Goal: Transaction & Acquisition: Purchase product/service

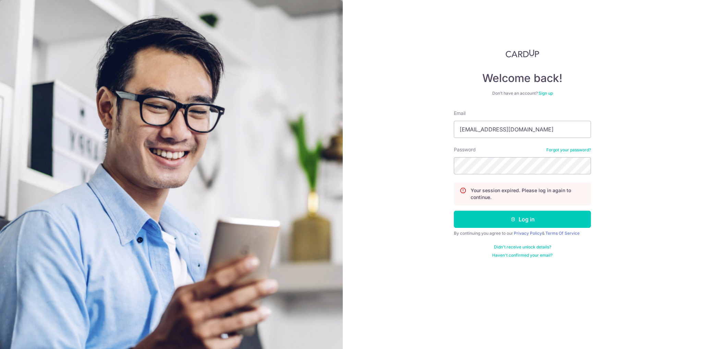
click at [501, 174] on form "Email jegitay@hotmail.com Password Forgot your password? Your session expired. …" at bounding box center [522, 184] width 137 height 148
click at [500, 219] on button "Log in" at bounding box center [522, 218] width 137 height 17
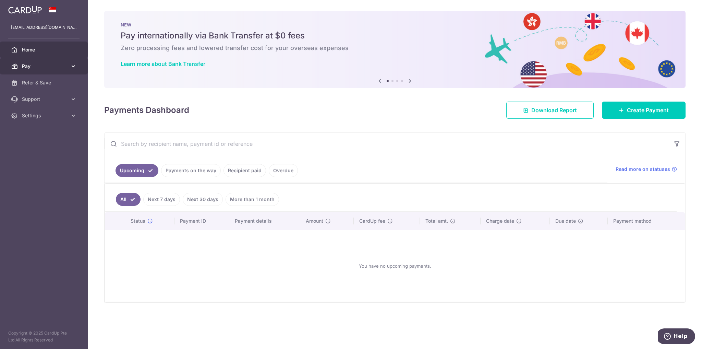
click at [49, 64] on span "Pay" at bounding box center [44, 66] width 45 height 7
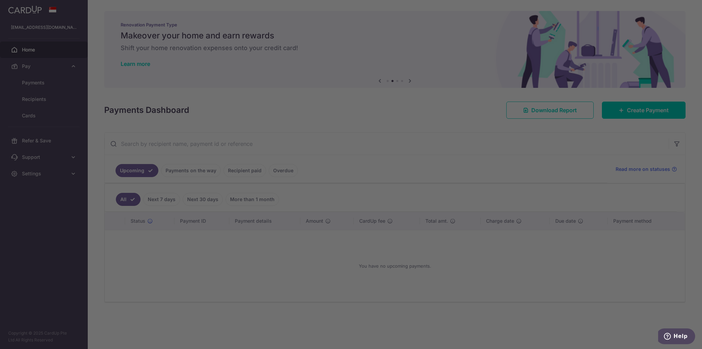
click at [28, 59] on div at bounding box center [354, 176] width 709 height 352
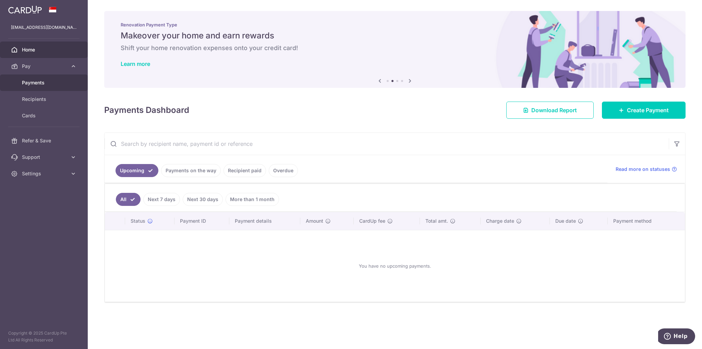
click at [31, 89] on link "Payments" at bounding box center [44, 82] width 88 height 16
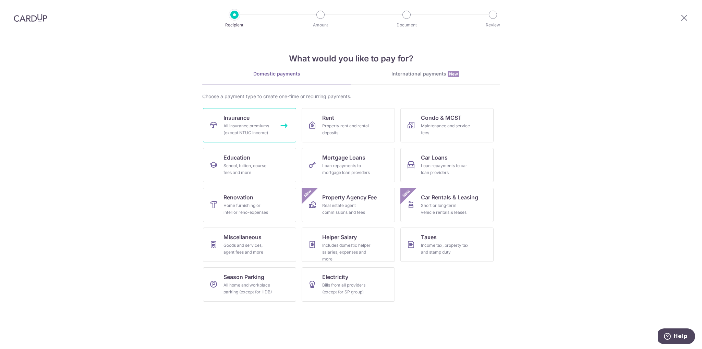
click at [264, 112] on link "Insurance All insurance premiums (except NTUC Income)" at bounding box center [249, 125] width 93 height 34
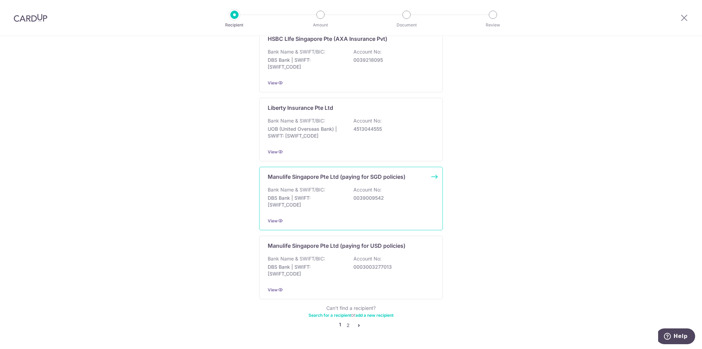
scroll to position [585, 0]
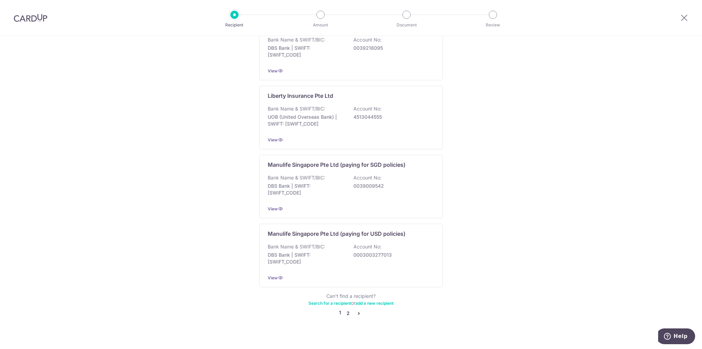
click at [348, 309] on link "2" at bounding box center [348, 313] width 8 height 8
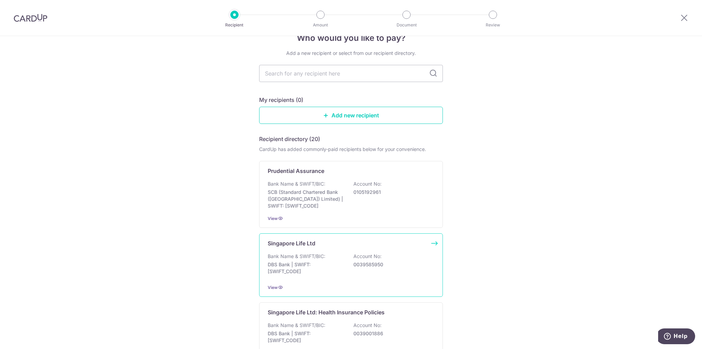
scroll to position [27, 0]
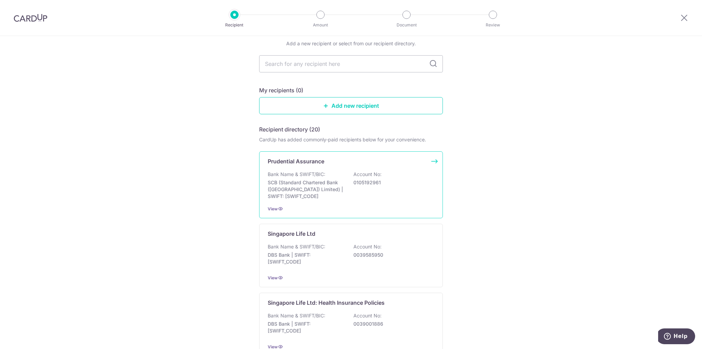
click at [311, 167] on div "Prudential Assurance Bank Name & SWIFT/BIC: SCB (Standard Chartered Bank (Singa…" at bounding box center [351, 184] width 184 height 67
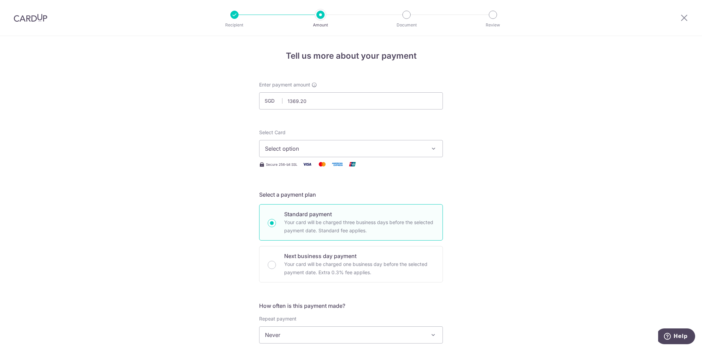
type input "1,369.20"
click at [293, 145] on span "Select option" at bounding box center [345, 148] width 160 height 8
click at [302, 197] on span "**** 7953" at bounding box center [294, 197] width 26 height 8
click at [684, 13] on div at bounding box center [684, 18] width 36 height 36
click at [683, 15] on icon at bounding box center [684, 17] width 8 height 9
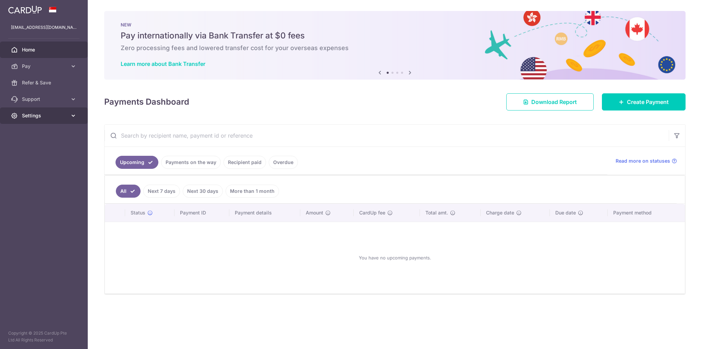
click at [43, 110] on link "Settings" at bounding box center [44, 115] width 88 height 16
click at [49, 71] on link "Pay" at bounding box center [44, 66] width 88 height 16
click at [41, 115] on span "Cards" at bounding box center [44, 115] width 45 height 7
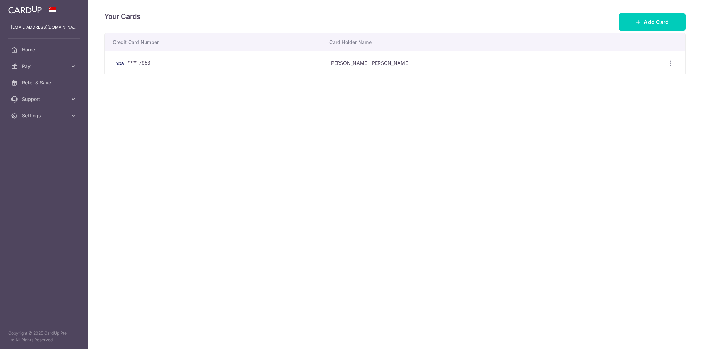
click at [129, 73] on td "**** 7953" at bounding box center [214, 63] width 219 height 24
click at [668, 63] on icon "button" at bounding box center [670, 63] width 7 height 7
click at [647, 81] on span "View/Edit" at bounding box center [647, 82] width 47 height 8
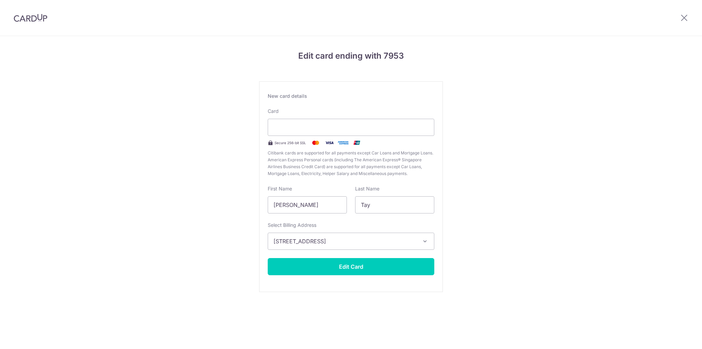
click at [382, 141] on div "Secure 256-bit SSL" at bounding box center [351, 142] width 167 height 8
drag, startPoint x: 321, startPoint y: 206, endPoint x: 270, endPoint y: 210, distance: 51.5
click at [270, 210] on input "Ivan Jian Wen" at bounding box center [307, 204] width 79 height 17
click at [369, 265] on button "Edit Card" at bounding box center [351, 266] width 167 height 17
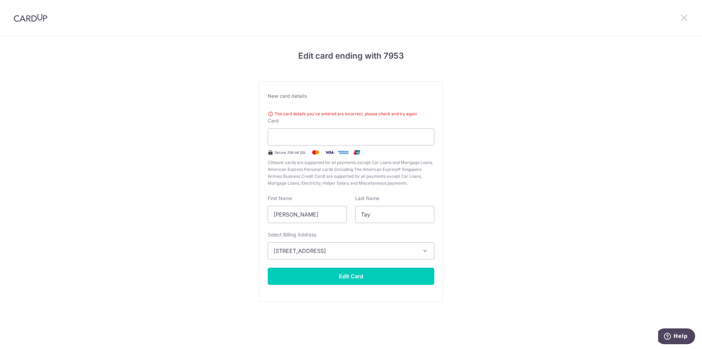
click at [683, 18] on icon at bounding box center [684, 17] width 8 height 9
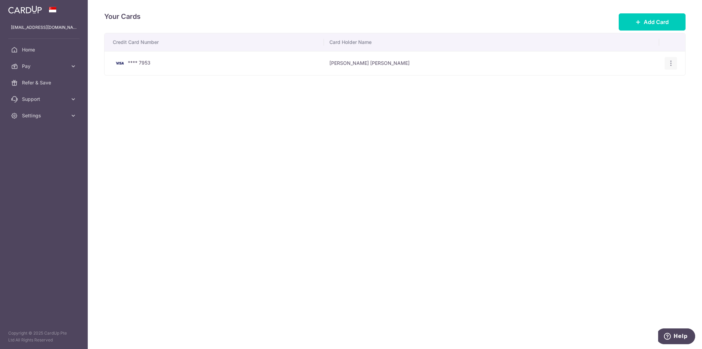
click at [670, 62] on icon "button" at bounding box center [670, 63] width 7 height 7
click at [640, 102] on span "Delete" at bounding box center [647, 99] width 47 height 8
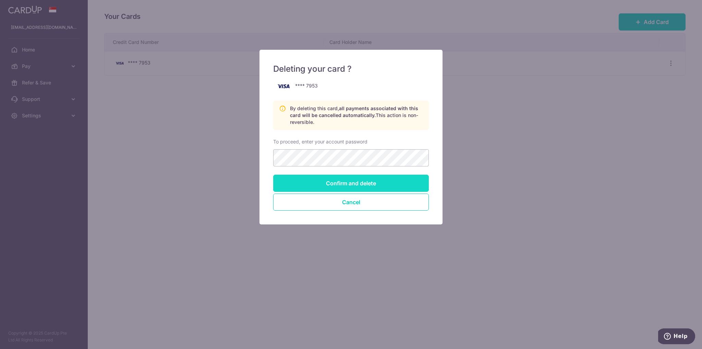
click at [347, 181] on input "Confirm and delete" at bounding box center [351, 182] width 156 height 17
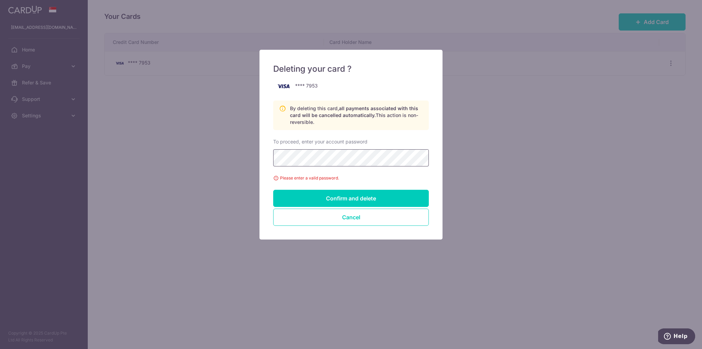
click at [207, 167] on div "Deleting your card ? **** 7953 By deleting this card, all payments associated w…" at bounding box center [351, 174] width 702 height 349
click at [306, 190] on input "Confirm and delete" at bounding box center [351, 198] width 156 height 17
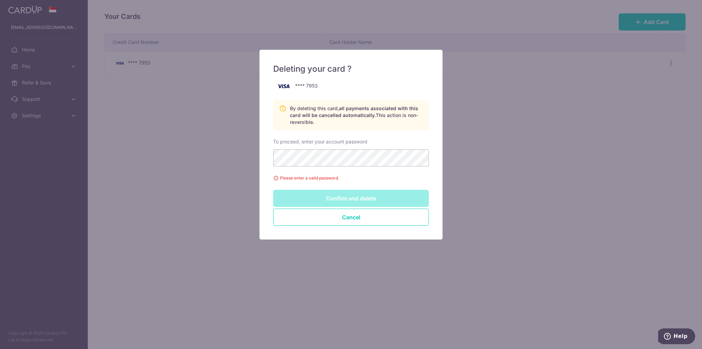
click at [310, 201] on input "Confirm and delete" at bounding box center [351, 198] width 156 height 17
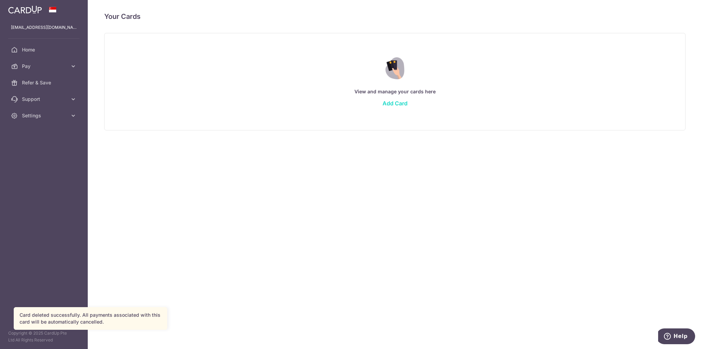
click at [399, 103] on link "Add Card" at bounding box center [394, 103] width 25 height 7
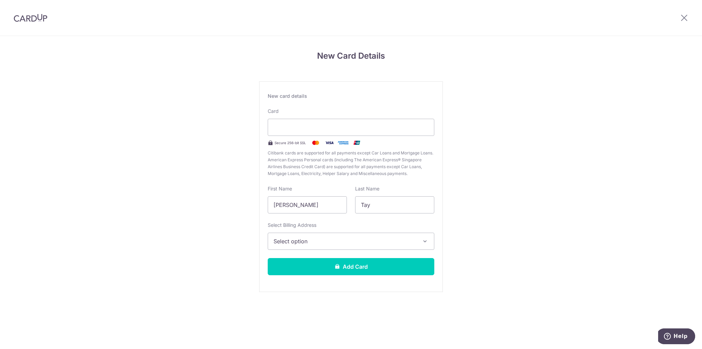
click at [337, 237] on span "Select option" at bounding box center [344, 241] width 143 height 8
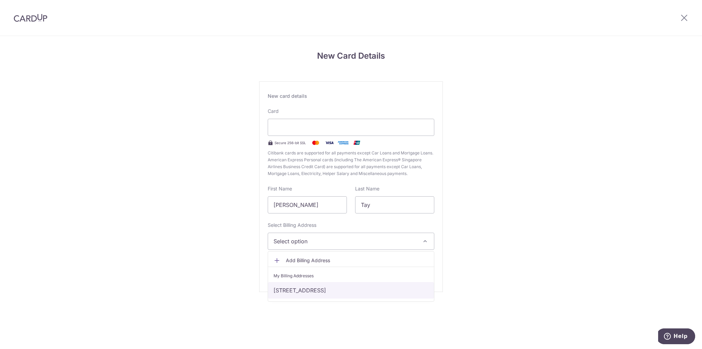
click at [325, 292] on link "431 Ang Mo Kio Avenue 10, Singapore, Singapore, Singapore-560431" at bounding box center [351, 290] width 166 height 16
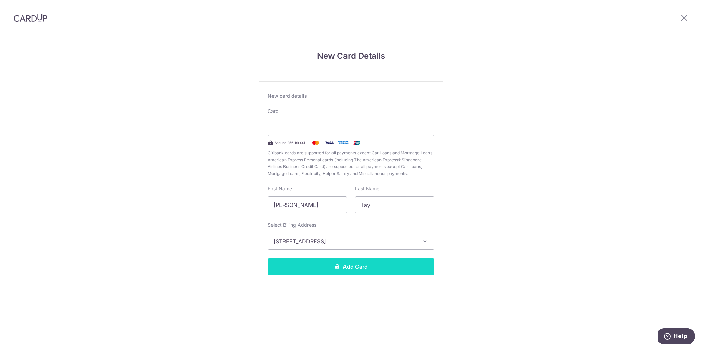
click at [399, 267] on button "Add Card" at bounding box center [351, 266] width 167 height 17
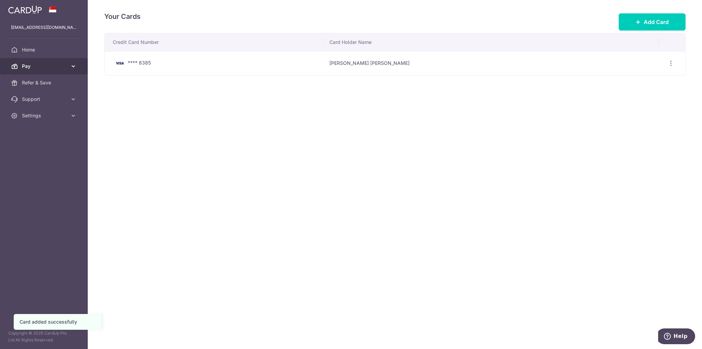
click at [27, 64] on span "Pay" at bounding box center [44, 66] width 45 height 7
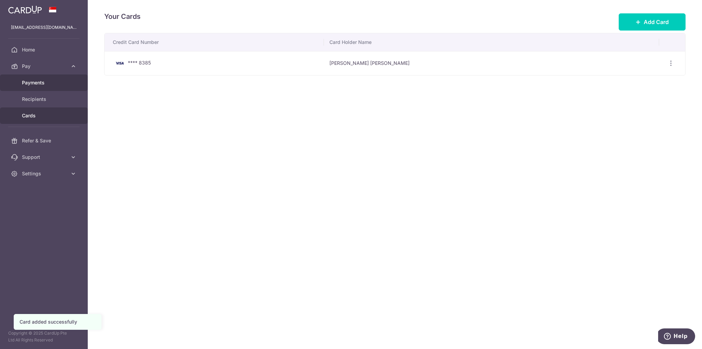
click at [42, 83] on span "Payments" at bounding box center [44, 82] width 45 height 7
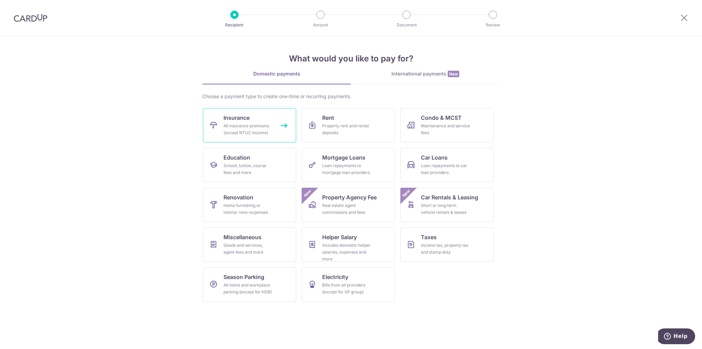
click at [245, 116] on span "Insurance" at bounding box center [236, 117] width 26 height 8
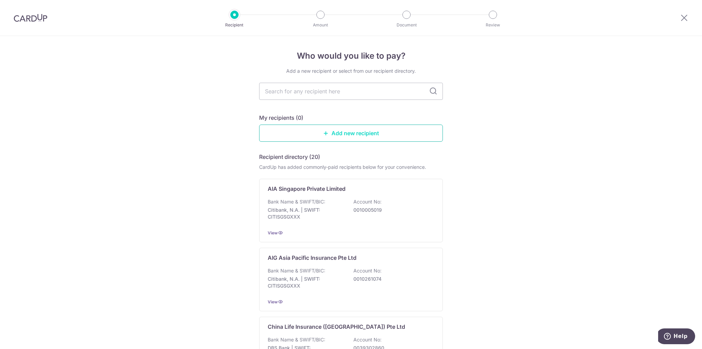
click at [340, 135] on link "Add new recipient" at bounding box center [351, 132] width 184 height 17
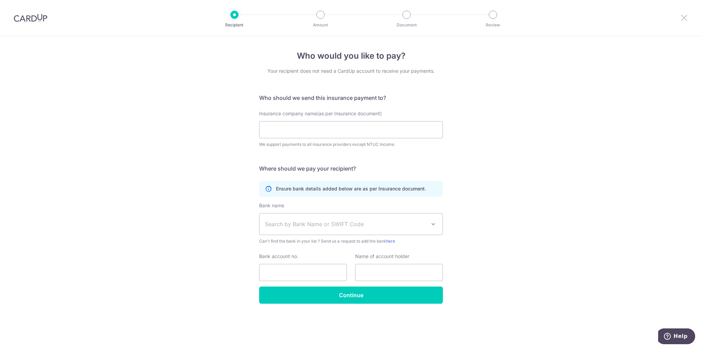
click at [684, 19] on icon at bounding box center [684, 17] width 8 height 9
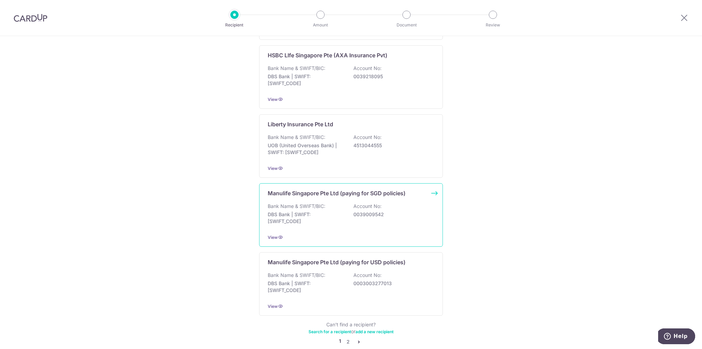
scroll to position [585, 0]
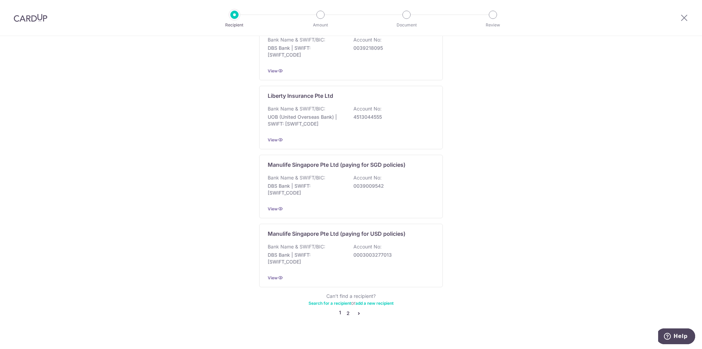
click at [347, 309] on link "2" at bounding box center [348, 313] width 8 height 8
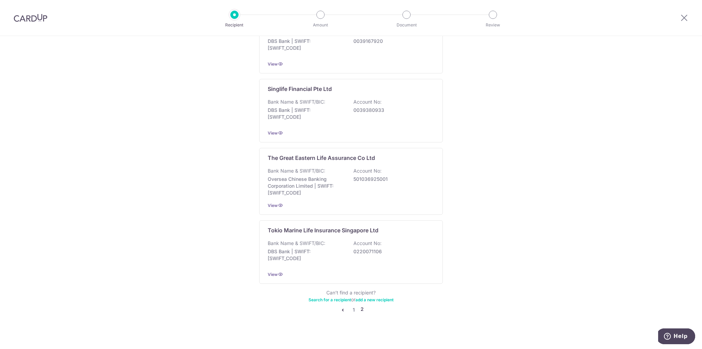
scroll to position [0, 0]
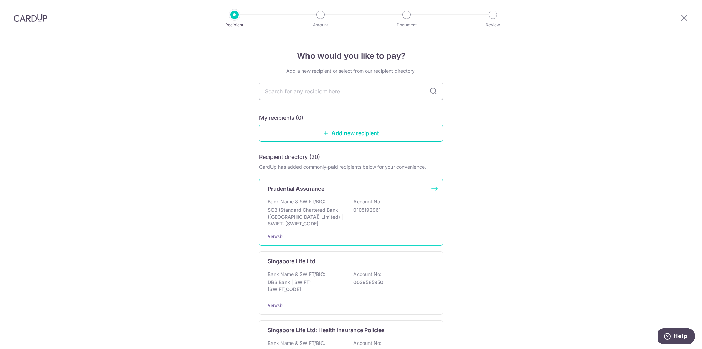
click at [307, 191] on p "Prudential Assurance" at bounding box center [296, 188] width 57 height 8
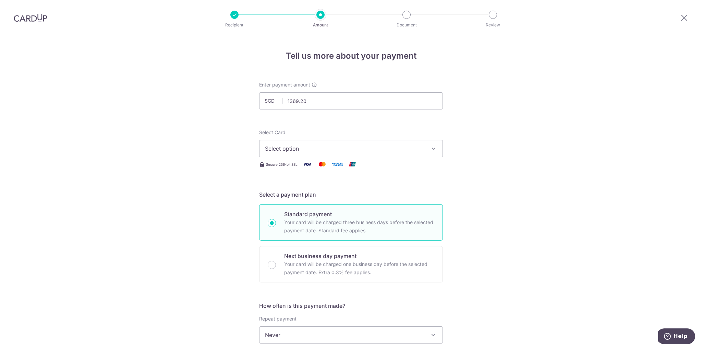
type input "1,369.20"
click at [302, 150] on span "Select option" at bounding box center [345, 148] width 160 height 8
click at [289, 200] on span "**** 8385" at bounding box center [294, 197] width 26 height 8
click at [507, 167] on div "Tell us more about your payment Enter payment amount SGD 1,369.20 1369.20 Selec…" at bounding box center [351, 346] width 702 height 620
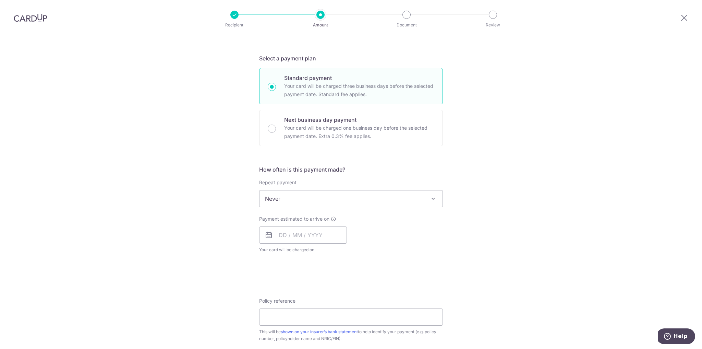
scroll to position [137, 0]
click at [329, 123] on p "Your card will be charged one business day before the selected payment date. Ex…" at bounding box center [359, 131] width 150 height 16
click at [276, 123] on input "Next business day payment Your card will be charged one business day before the…" at bounding box center [272, 127] width 8 height 8
radio input "false"
radio input "true"
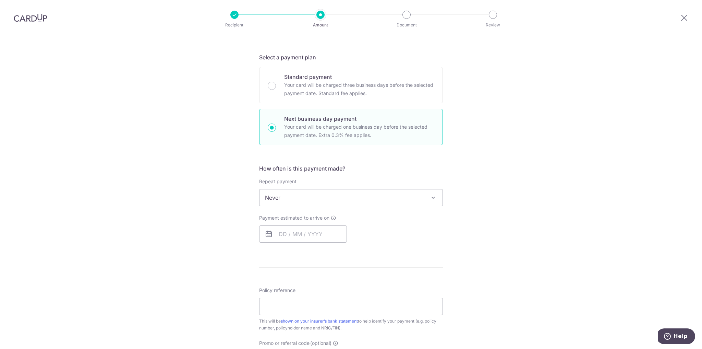
click at [317, 195] on span "Never" at bounding box center [350, 197] width 183 height 16
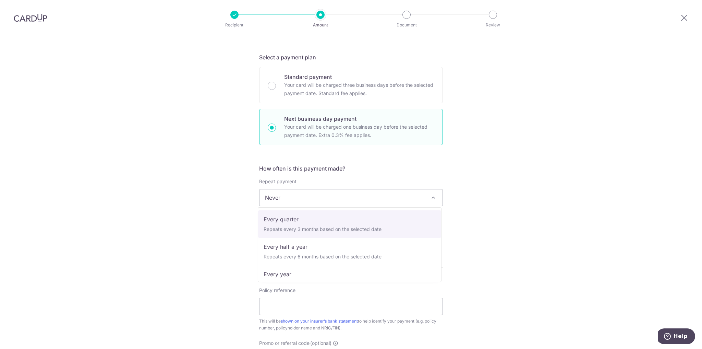
scroll to position [96, 0]
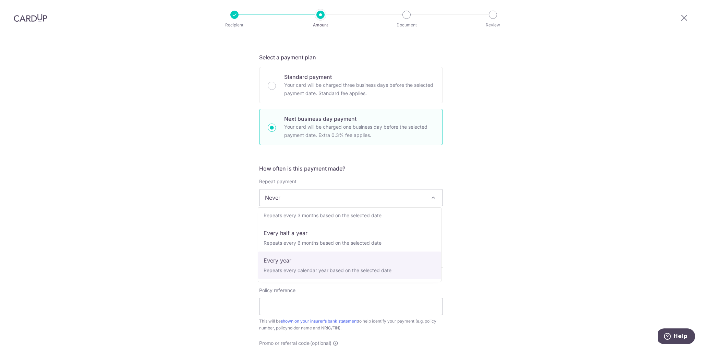
select select "6"
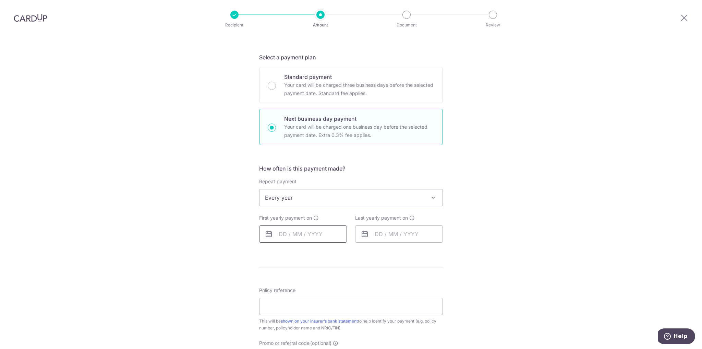
click at [318, 232] on input "text" at bounding box center [303, 233] width 88 height 17
click at [313, 311] on link "13" at bounding box center [314, 309] width 11 height 11
type input "13/08/2025"
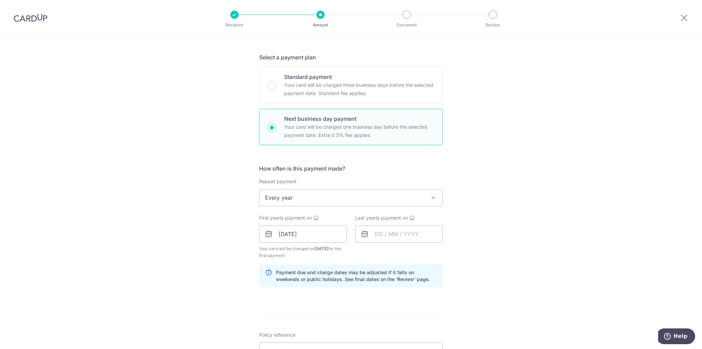
click at [325, 200] on span "Every year" at bounding box center [350, 197] width 183 height 16
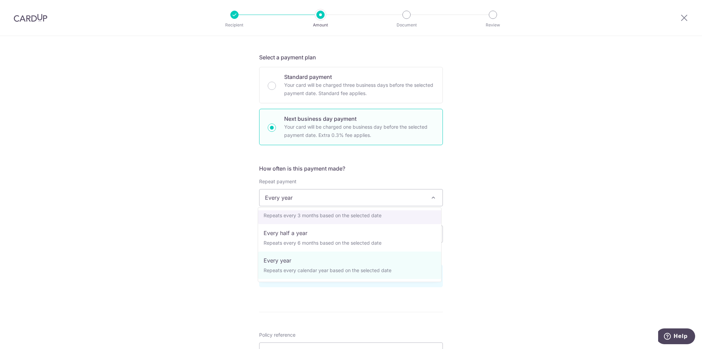
drag, startPoint x: 305, startPoint y: 232, endPoint x: 485, endPoint y: 216, distance: 180.6
click at [485, 216] on body "Recipient Amount Document Review Tell us more about your payment Enter payment …" at bounding box center [351, 174] width 702 height 349
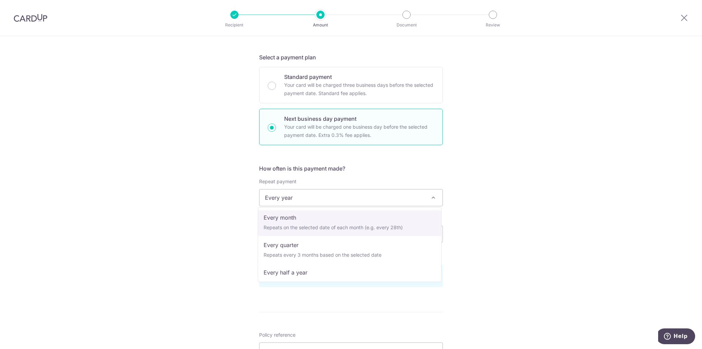
scroll to position [0, 0]
select select "1"
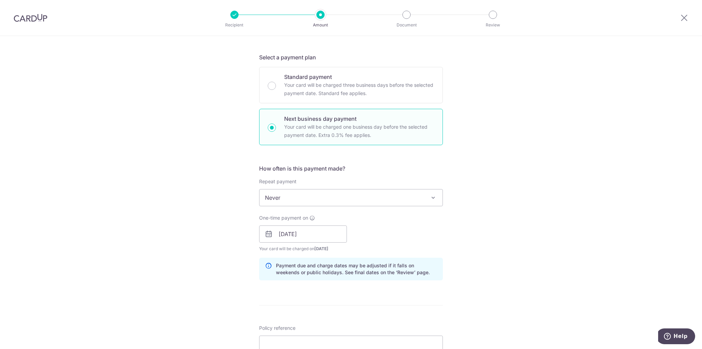
click at [408, 229] on div "One-time payment on 13/08/2025 Prev Next Aug Sep Oct Nov Dec 2025 2026 2027 202…" at bounding box center [351, 233] width 192 height 38
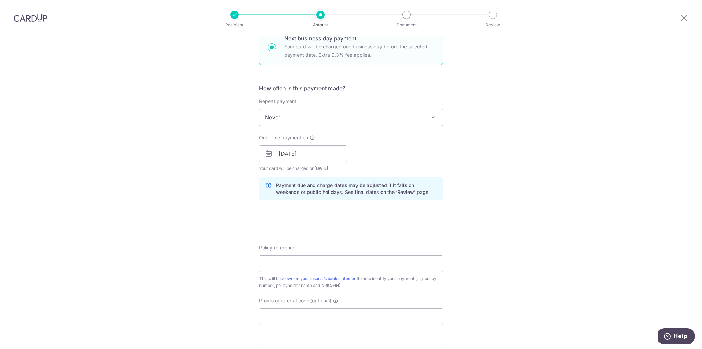
scroll to position [219, 0]
click at [340, 265] on input "Policy reference" at bounding box center [351, 261] width 184 height 17
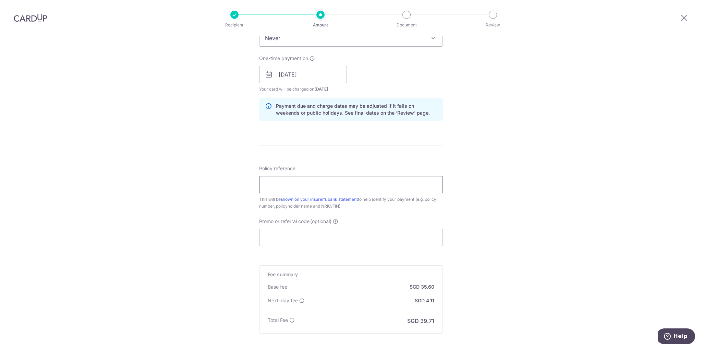
scroll to position [302, 0]
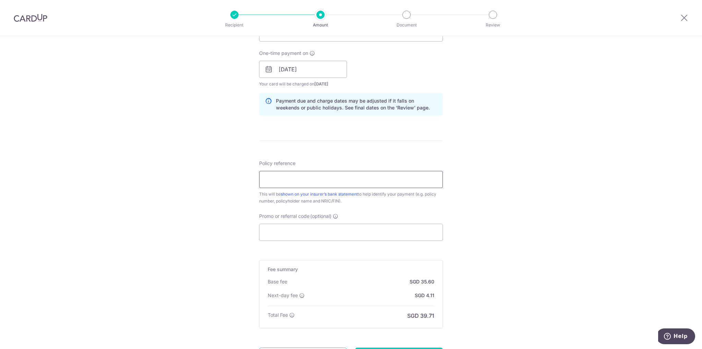
type input "83615678"
click at [319, 178] on input "83615678" at bounding box center [351, 179] width 184 height 17
drag, startPoint x: 319, startPoint y: 178, endPoint x: 232, endPoint y: 182, distance: 87.5
click at [231, 182] on div "Tell us more about your payment Enter payment amount SGD 1,369.20 1369.20 Selec…" at bounding box center [351, 74] width 702 height 681
click at [527, 182] on div "Tell us more about your payment Enter payment amount SGD 1,369.20 1369.20 Selec…" at bounding box center [351, 74] width 702 height 681
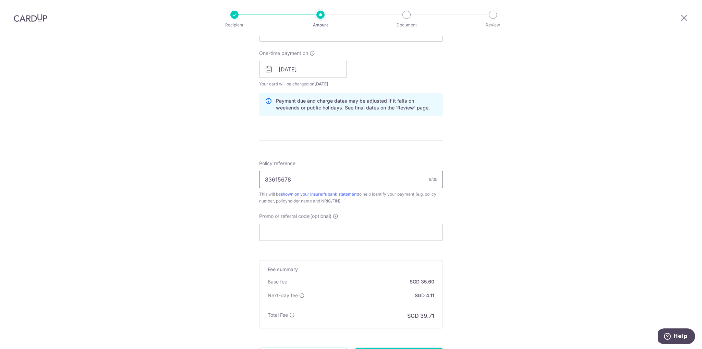
drag, startPoint x: 342, startPoint y: 182, endPoint x: 241, endPoint y: 183, distance: 101.1
click at [241, 183] on div "Tell us more about your payment Enter payment amount SGD 1,369.20 1369.20 Selec…" at bounding box center [351, 74] width 702 height 681
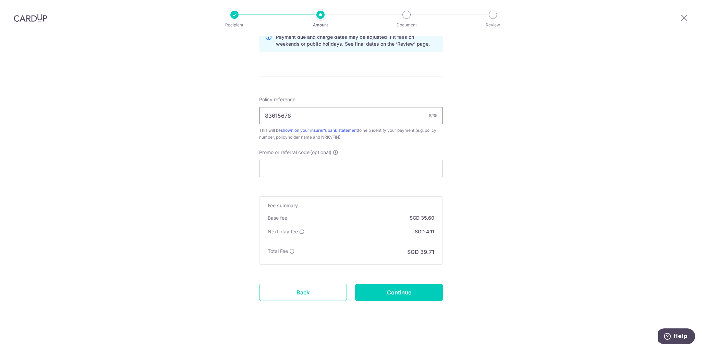
scroll to position [368, 0]
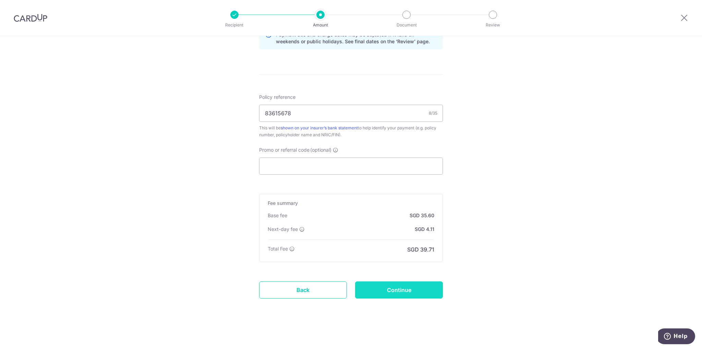
click at [385, 288] on input "Continue" at bounding box center [399, 289] width 88 height 17
type input "Create Schedule"
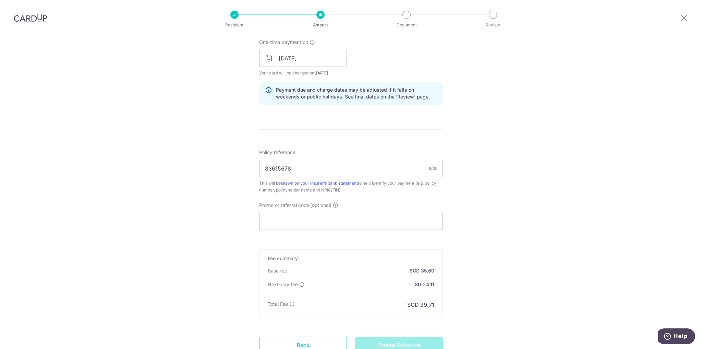
scroll to position [313, 0]
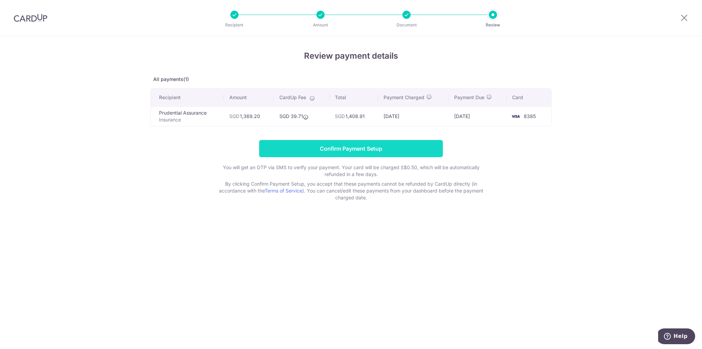
click at [387, 151] on input "Confirm Payment Setup" at bounding box center [351, 148] width 184 height 17
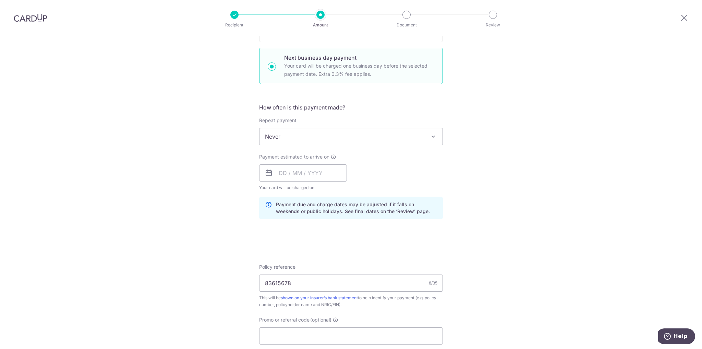
scroll to position [312, 0]
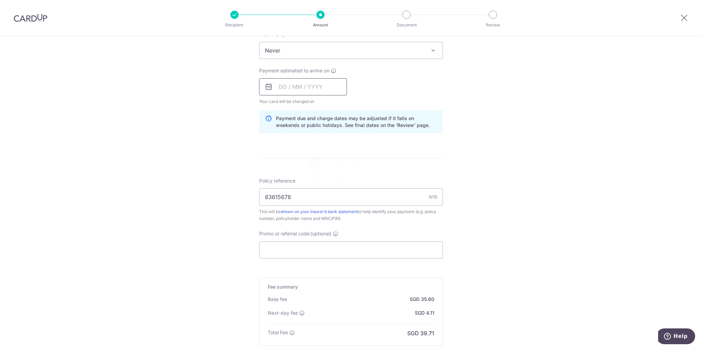
click at [305, 83] on input "text" at bounding box center [303, 86] width 88 height 17
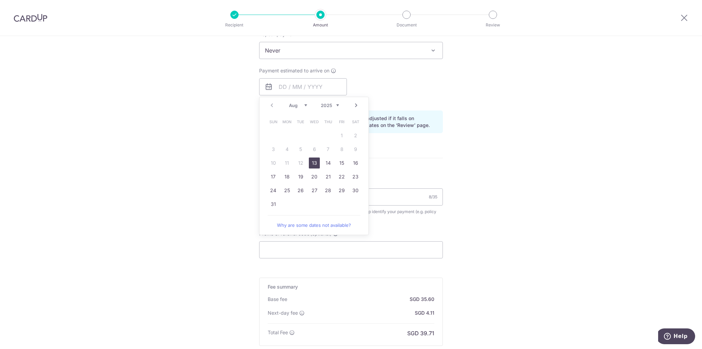
click at [314, 162] on link "13" at bounding box center [314, 162] width 11 height 11
type input "[DATE]"
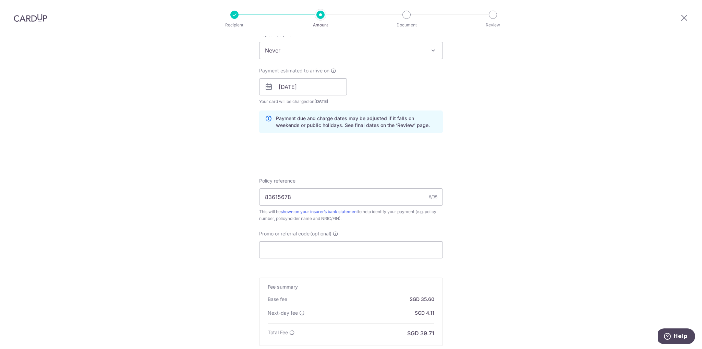
click at [466, 143] on div "Tell us more about your payment Enter payment amount SGD 1,369.20 1369.20 Unabl…" at bounding box center [351, 78] width 702 height 709
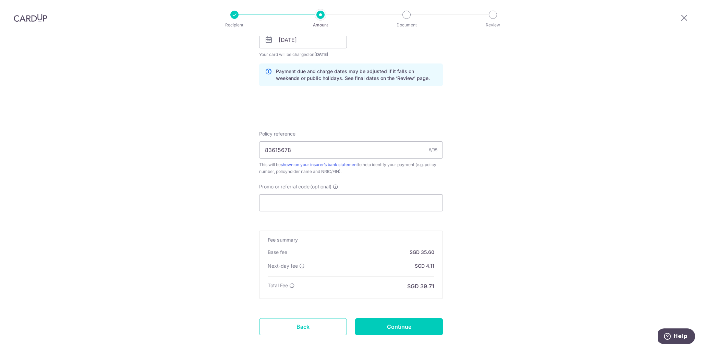
scroll to position [396, 0]
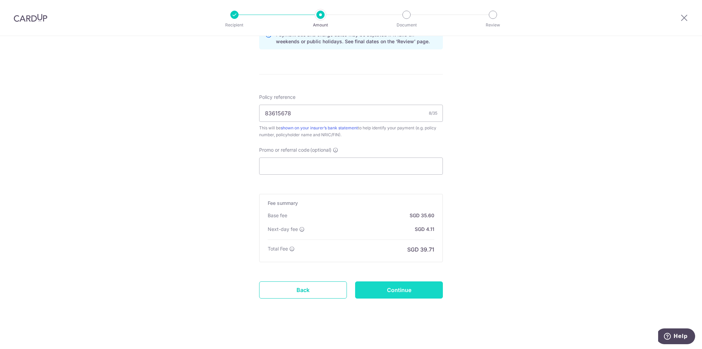
click at [392, 290] on input "Continue" at bounding box center [399, 289] width 88 height 17
type input "Update Schedule"
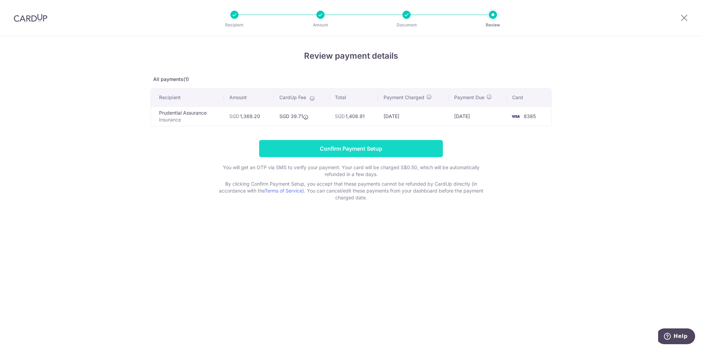
click at [420, 155] on input "Confirm Payment Setup" at bounding box center [351, 148] width 184 height 17
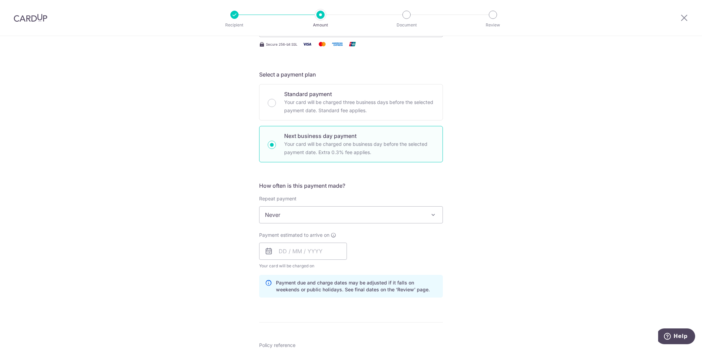
scroll to position [230, 0]
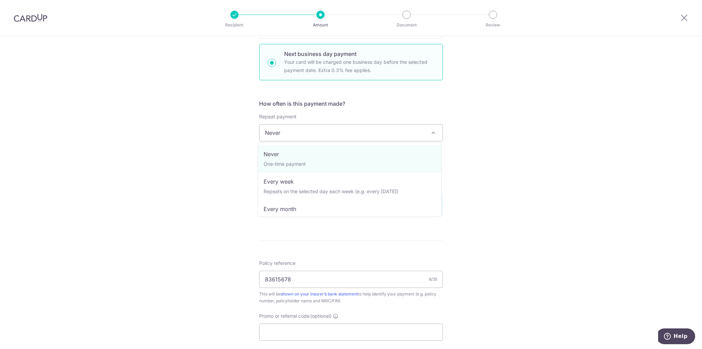
click at [361, 126] on span "Never" at bounding box center [350, 132] width 183 height 16
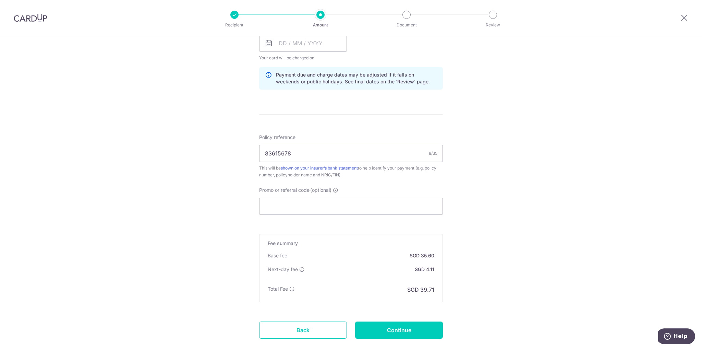
scroll to position [285, 0]
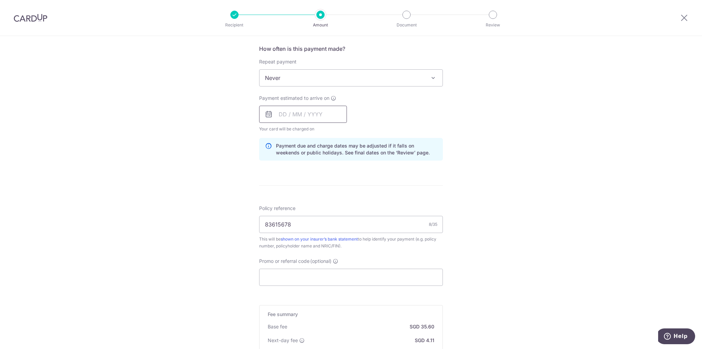
click at [288, 120] on input "text" at bounding box center [303, 114] width 88 height 17
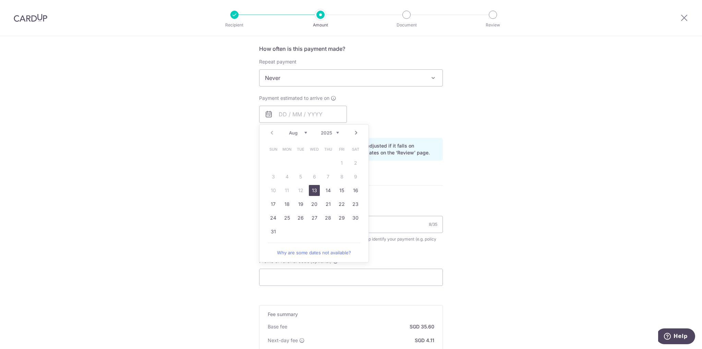
click at [310, 188] on link "13" at bounding box center [314, 190] width 11 height 11
type input "[DATE]"
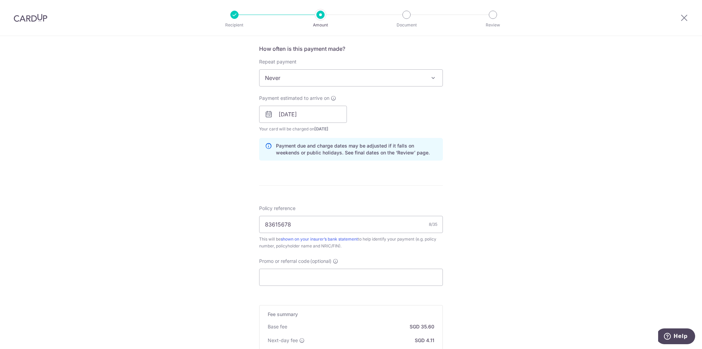
click at [510, 169] on div "Tell us more about your payment Enter payment amount SGD 1,369.20 1369.20 Unabl…" at bounding box center [351, 105] width 702 height 709
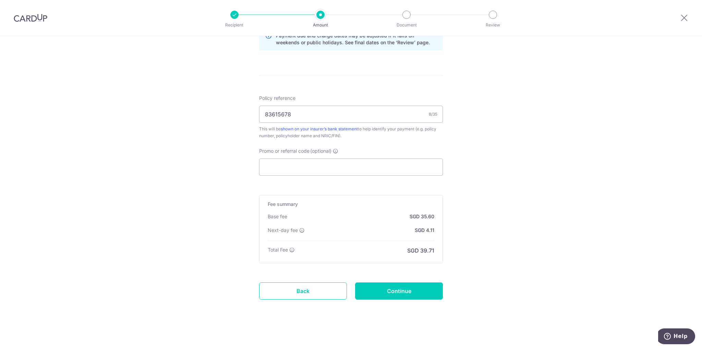
scroll to position [396, 0]
click at [427, 291] on input "Continue" at bounding box center [399, 289] width 88 height 17
type input "Update Schedule"
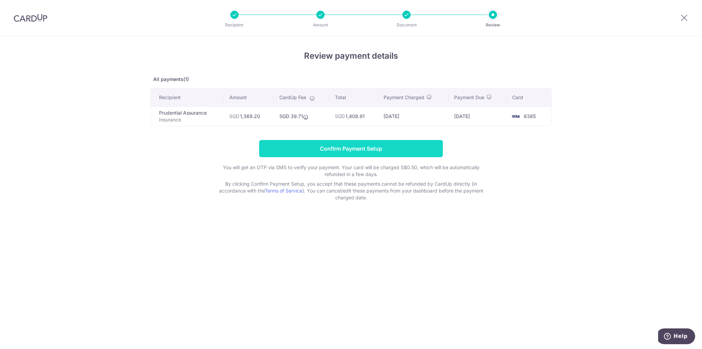
click at [391, 140] on input "Confirm Payment Setup" at bounding box center [351, 148] width 184 height 17
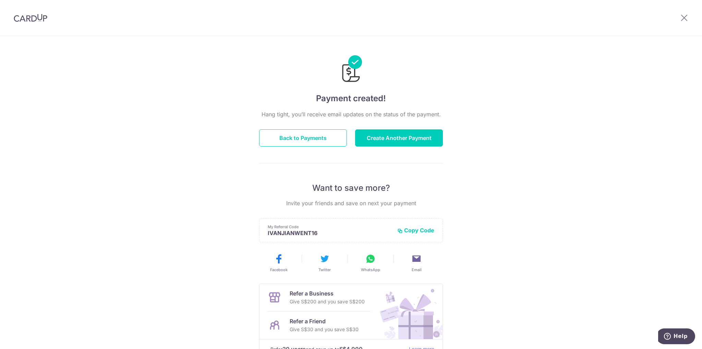
click at [506, 141] on div "Payment created! Hang tight, you’ll receive email updates on the status of the …" at bounding box center [351, 219] width 702 height 366
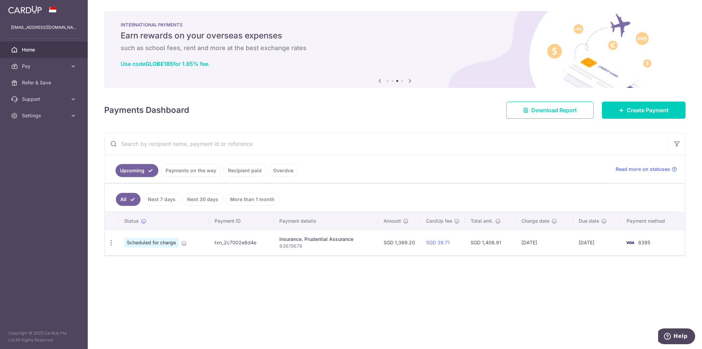
drag, startPoint x: 418, startPoint y: 236, endPoint x: 397, endPoint y: 240, distance: 21.9
click at [397, 240] on td "SGD 1,369.20" at bounding box center [399, 242] width 42 height 25
copy td "1,369.20"
click at [418, 255] on div "× Pause Schedule Pause all future payments in this series Pause just this one p…" at bounding box center [395, 174] width 614 height 349
drag, startPoint x: 409, startPoint y: 241, endPoint x: 397, endPoint y: 241, distance: 11.7
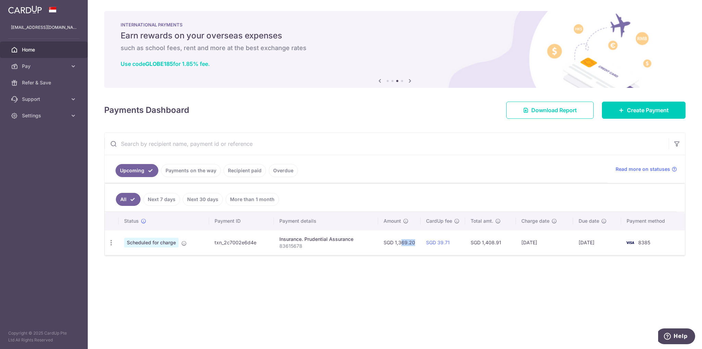
click at [397, 241] on td "SGD 1,369.20" at bounding box center [399, 242] width 42 height 25
copy td "1,369"
